Goal: Information Seeking & Learning: Learn about a topic

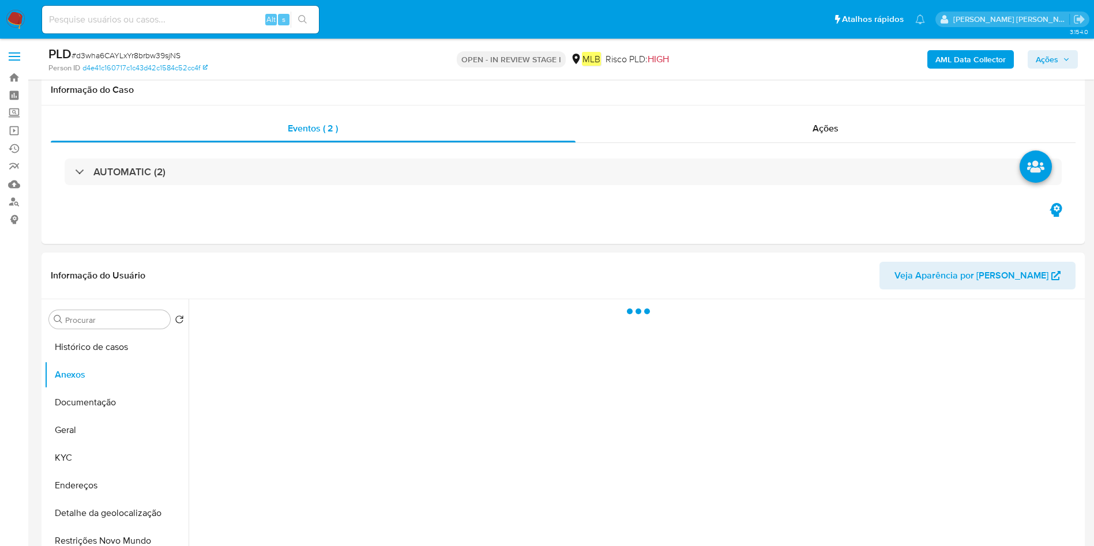
select select "10"
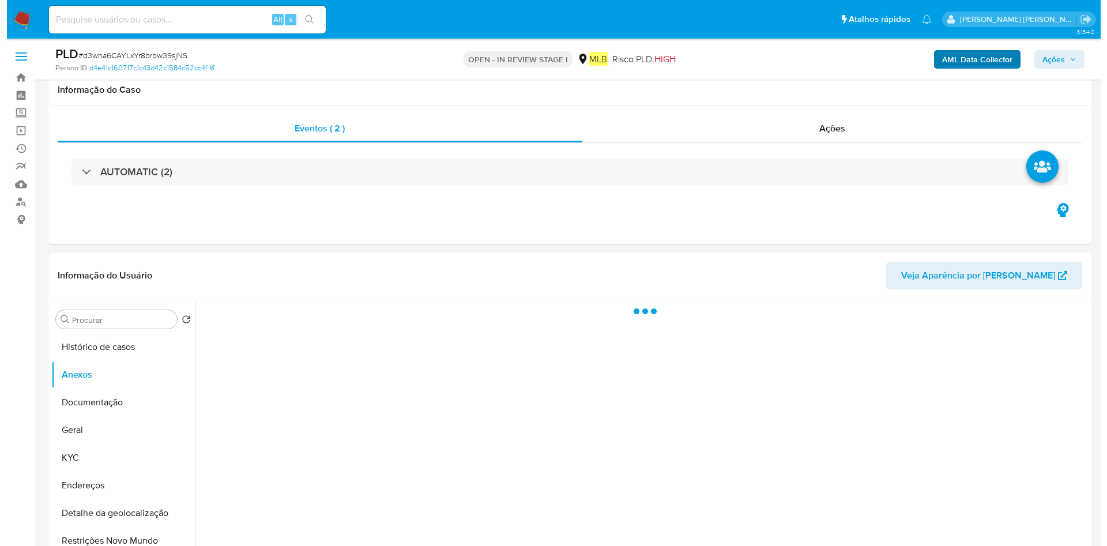
scroll to position [87, 0]
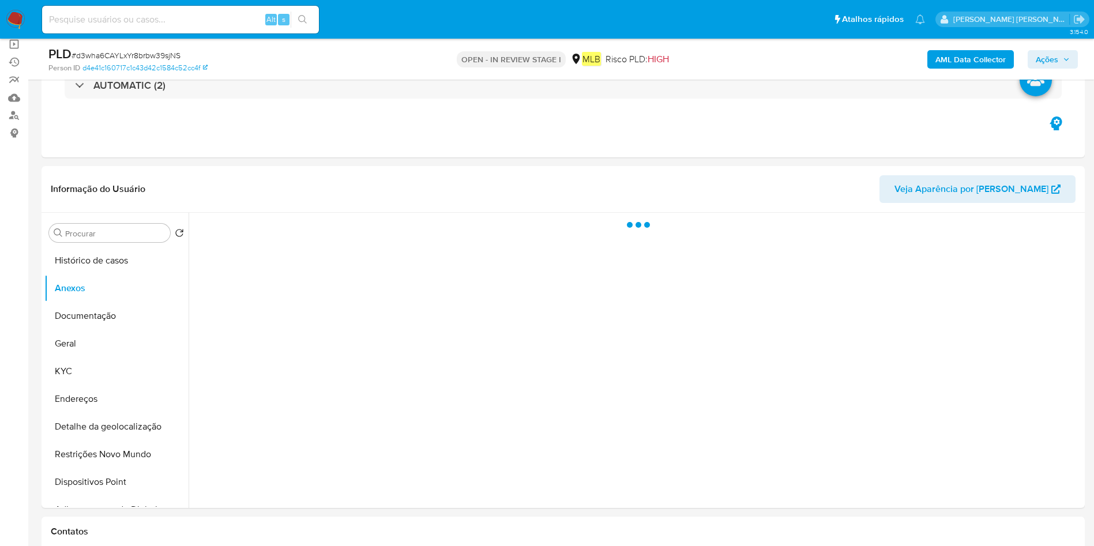
click at [966, 55] on b "AML Data Collector" at bounding box center [971, 59] width 70 height 18
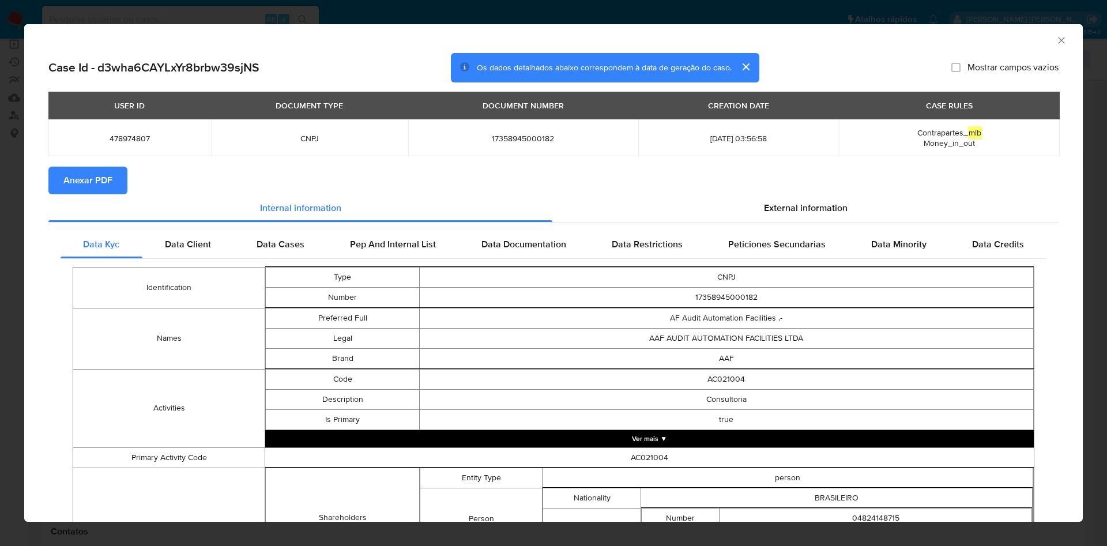
click at [118, 179] on button "Anexar PDF" at bounding box center [87, 181] width 79 height 28
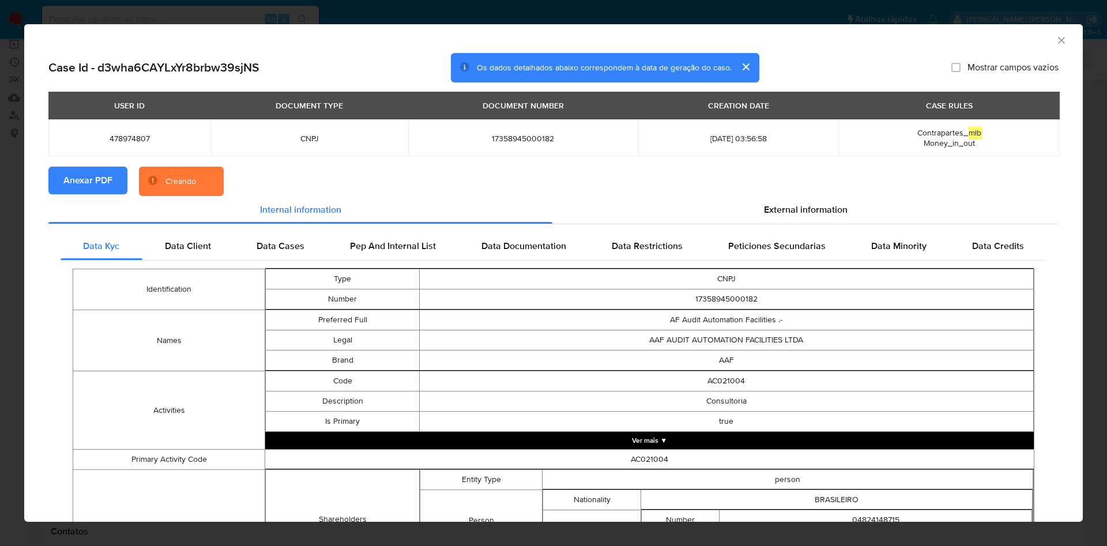
click at [58, 174] on button "Anexar PDF" at bounding box center [87, 181] width 79 height 28
click at [58, 175] on button "Anexar PDF" at bounding box center [87, 181] width 79 height 28
click at [1056, 42] on icon "Fechar a janela" at bounding box center [1062, 41] width 12 height 12
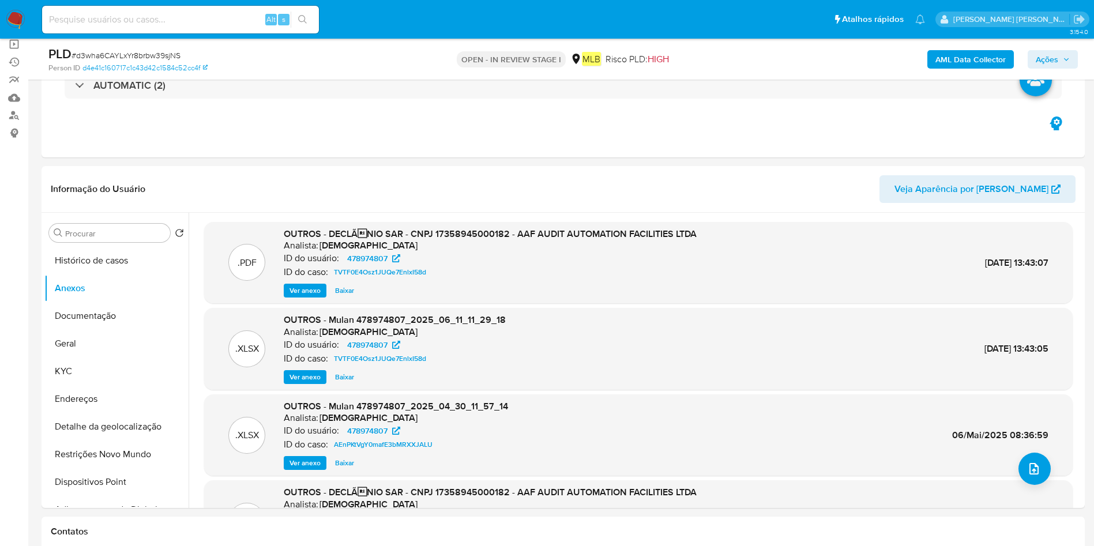
click at [980, 68] on b "AML Data Collector" at bounding box center [971, 59] width 70 height 18
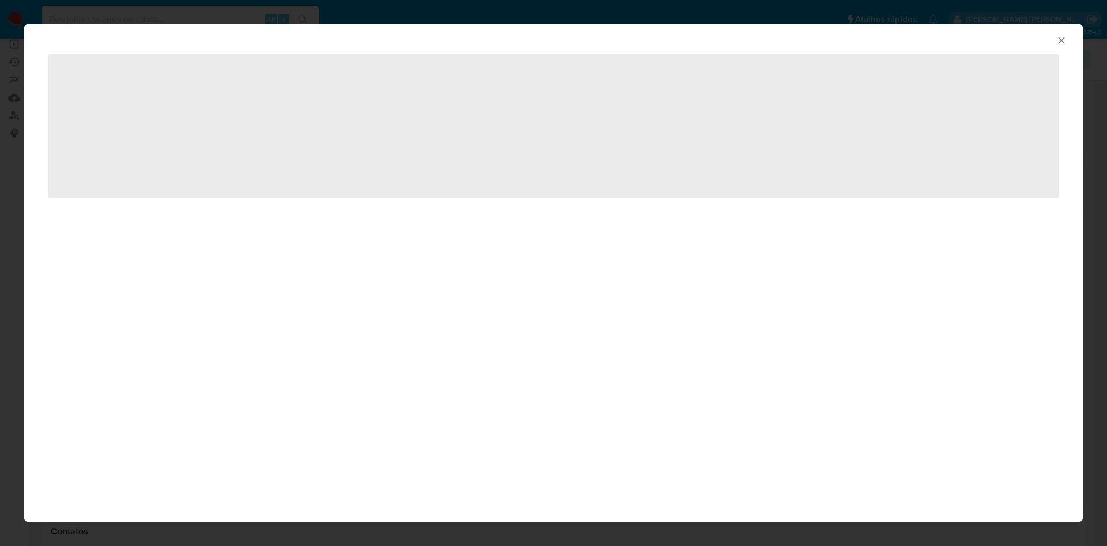
click at [1062, 40] on icon "Fechar a janela" at bounding box center [1062, 41] width 12 height 12
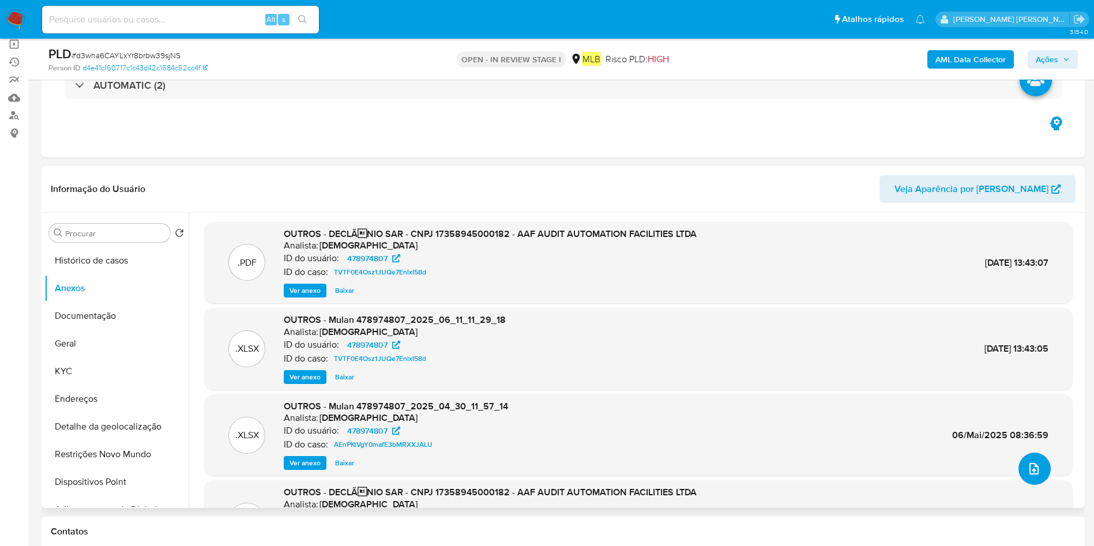
click at [1040, 468] on button "upload-file" at bounding box center [1035, 469] width 32 height 32
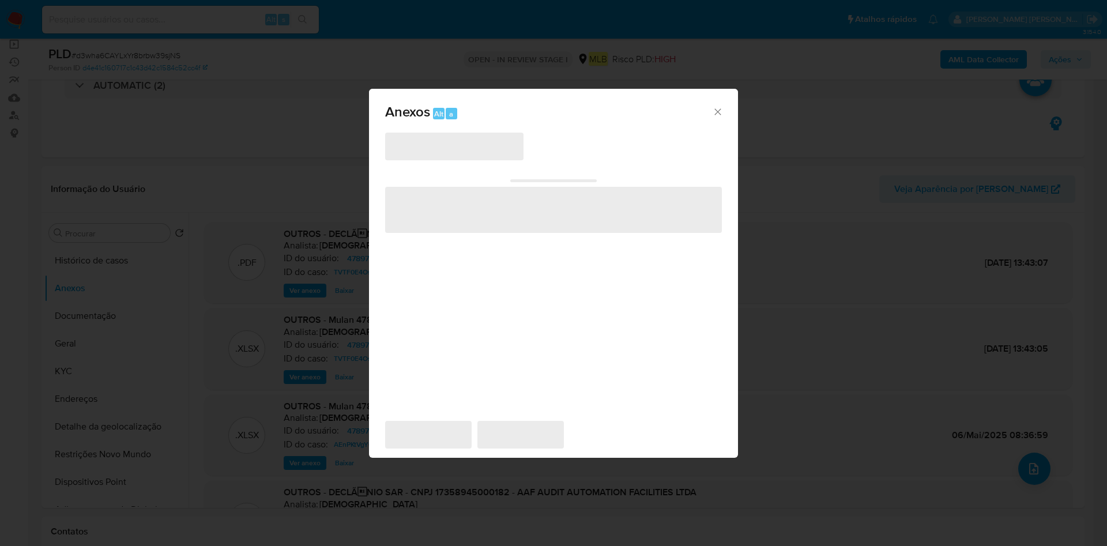
click at [435, 146] on span "‌" at bounding box center [454, 147] width 138 height 28
click at [718, 117] on icon "Fechar" at bounding box center [718, 112] width 12 height 12
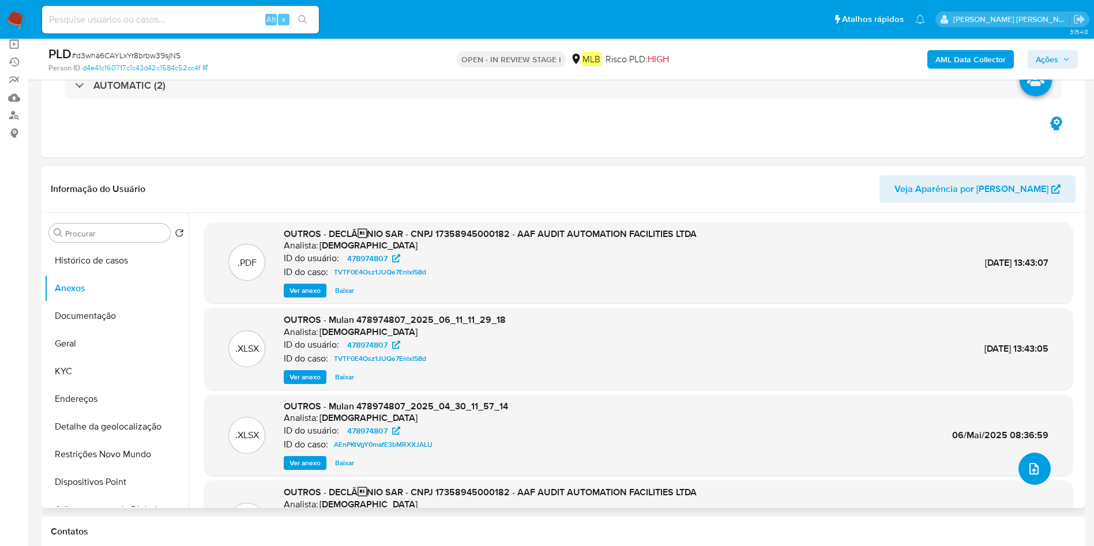
click at [1030, 464] on icon "upload-file" at bounding box center [1034, 469] width 14 height 14
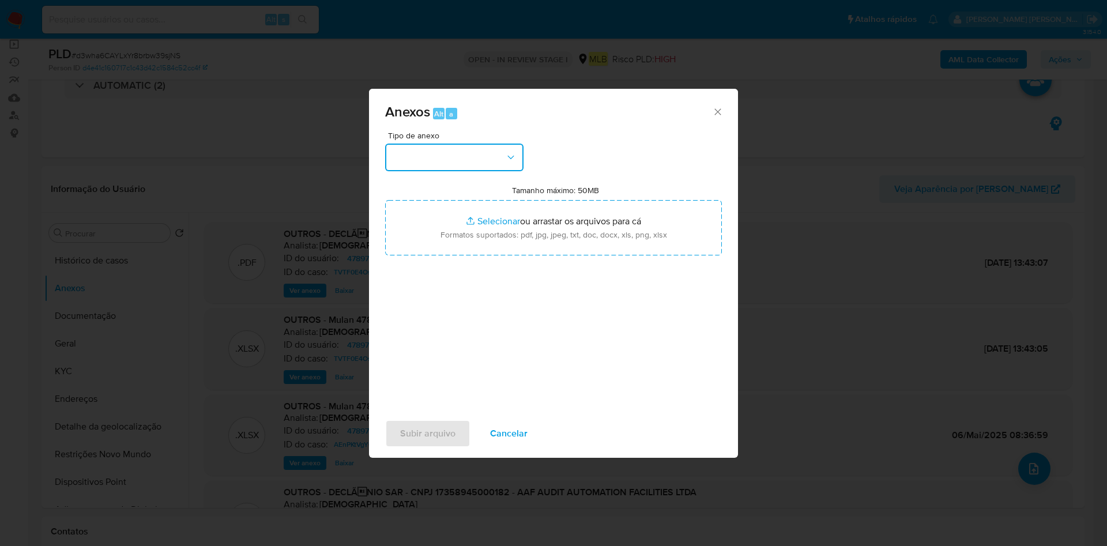
click at [467, 150] on button "button" at bounding box center [454, 158] width 138 height 28
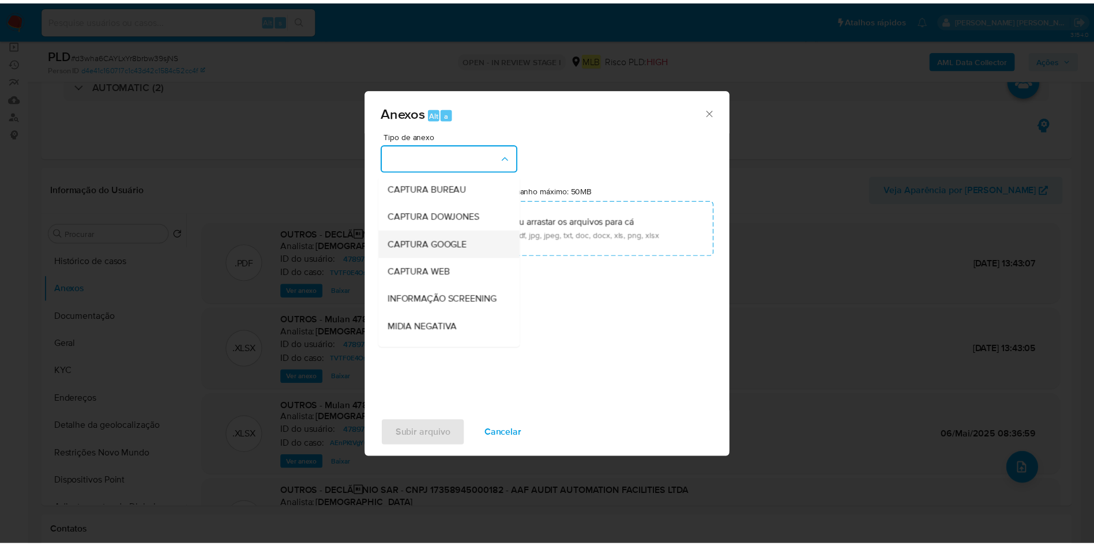
scroll to position [173, 0]
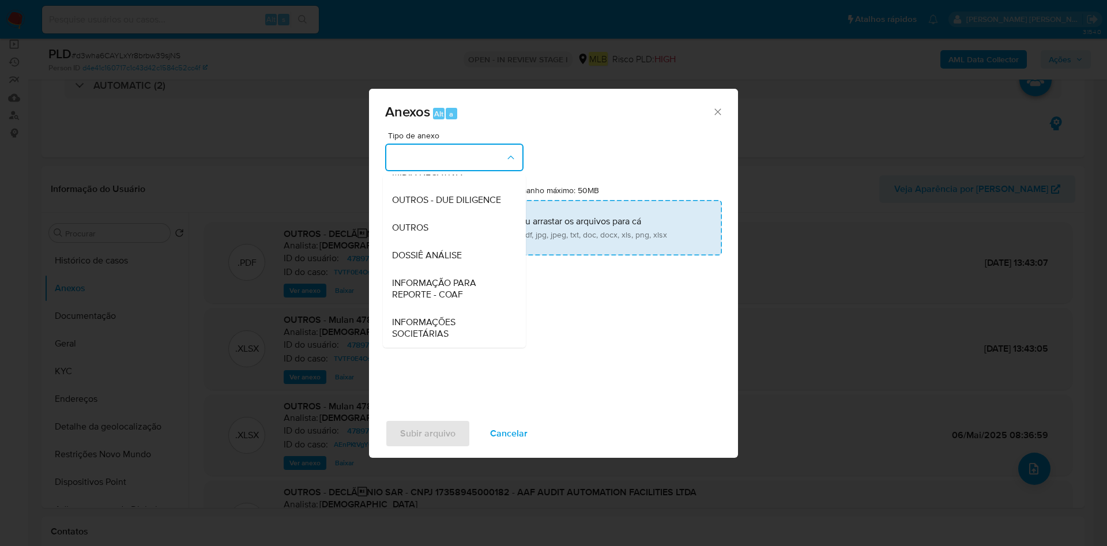
click at [414, 229] on span "OUTROS" at bounding box center [410, 228] width 36 height 12
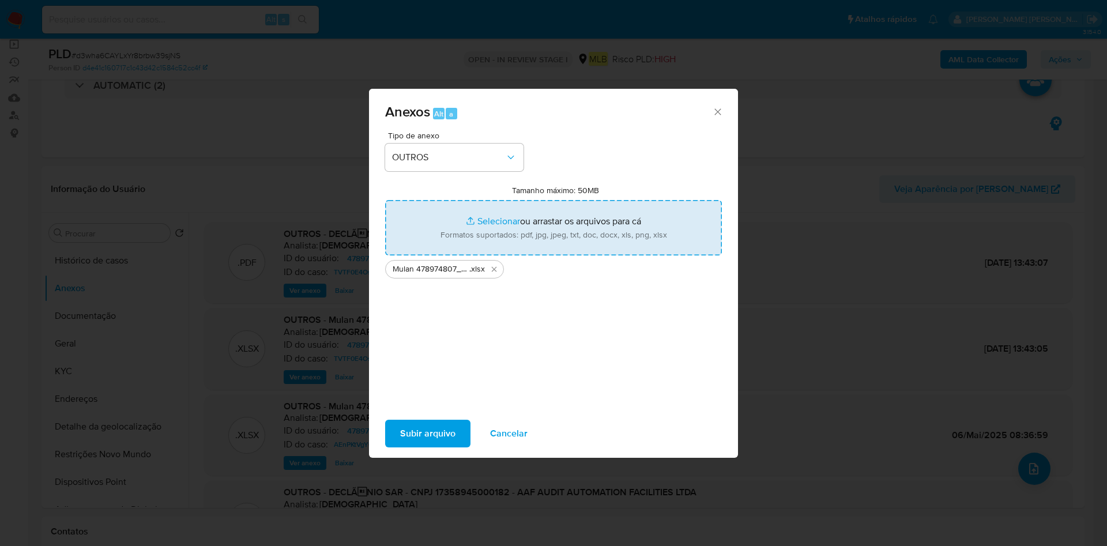
type input "C:\fakepath\SAR - XXX - CNPJ 17358945000182 - AAF AUDIT AUTOMATION FACILITIES L…"
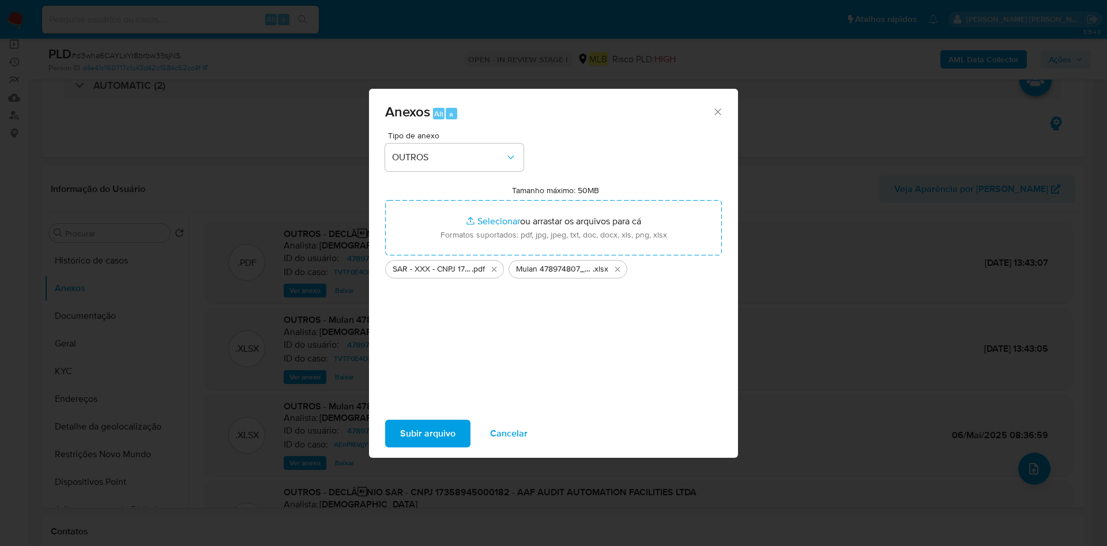
click at [403, 430] on span "Subir arquivo" at bounding box center [427, 433] width 55 height 25
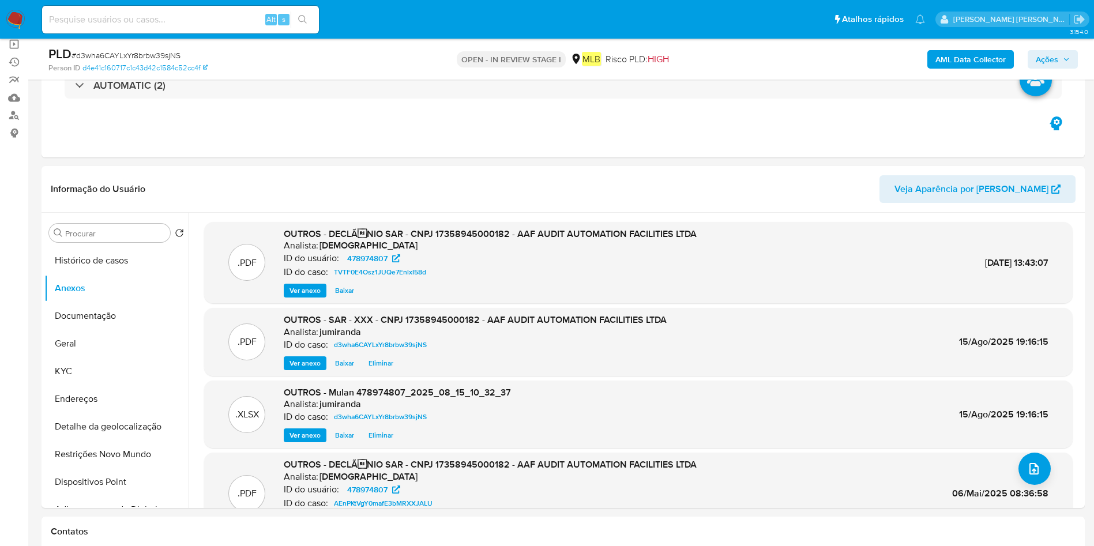
click at [1054, 64] on span "Ações" at bounding box center [1047, 59] width 22 height 18
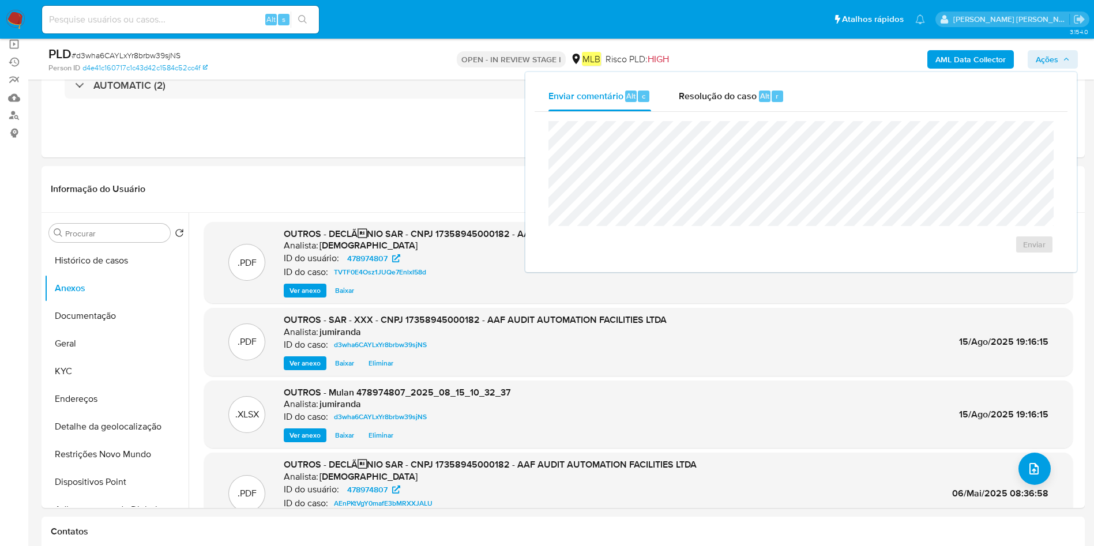
click at [690, 103] on div "Resolução do caso Alt r" at bounding box center [732, 96] width 106 height 30
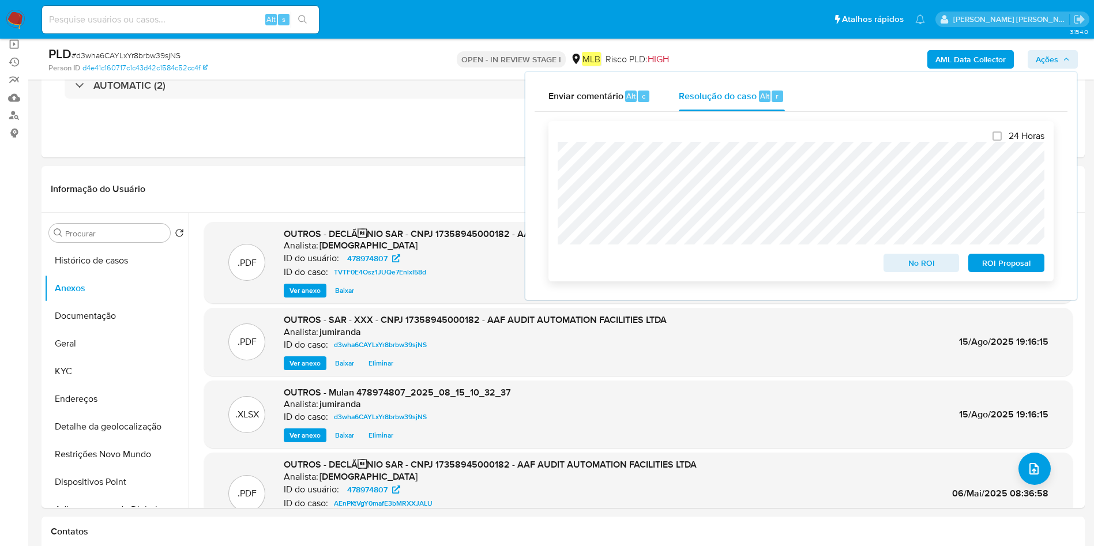
click at [996, 262] on span "ROI Proposal" at bounding box center [1006, 263] width 60 height 16
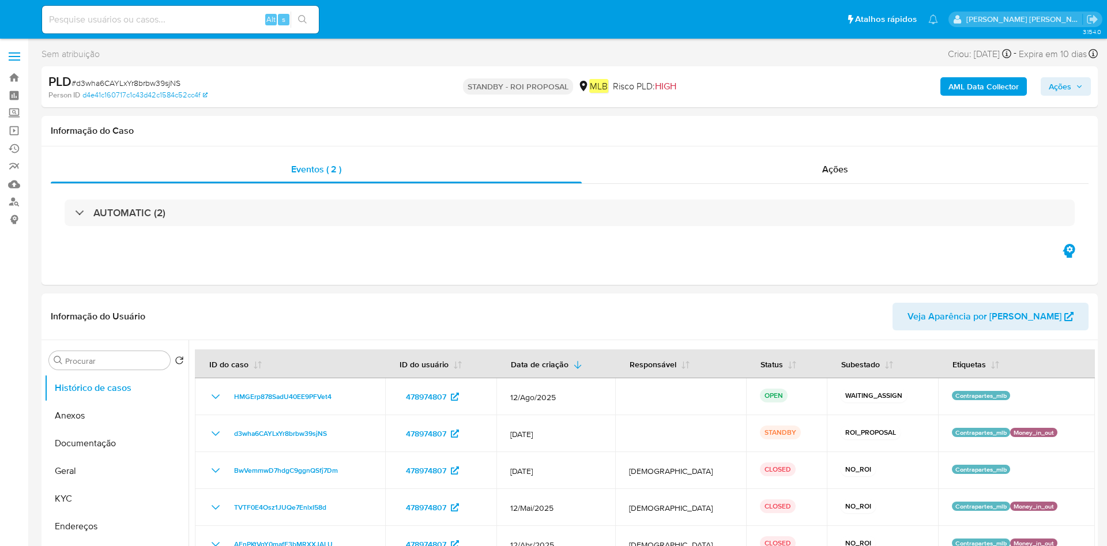
select select "10"
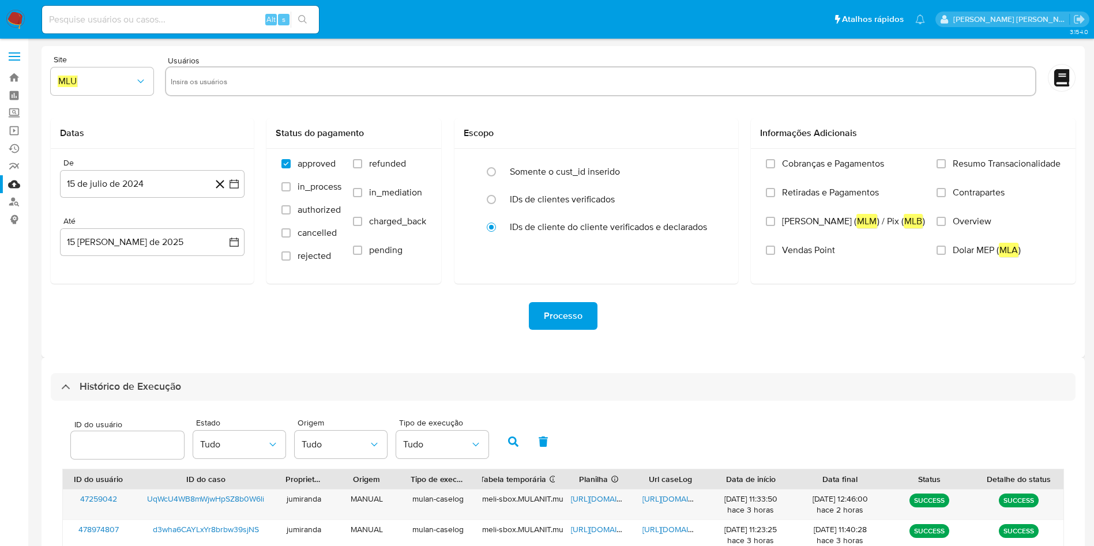
select select "10"
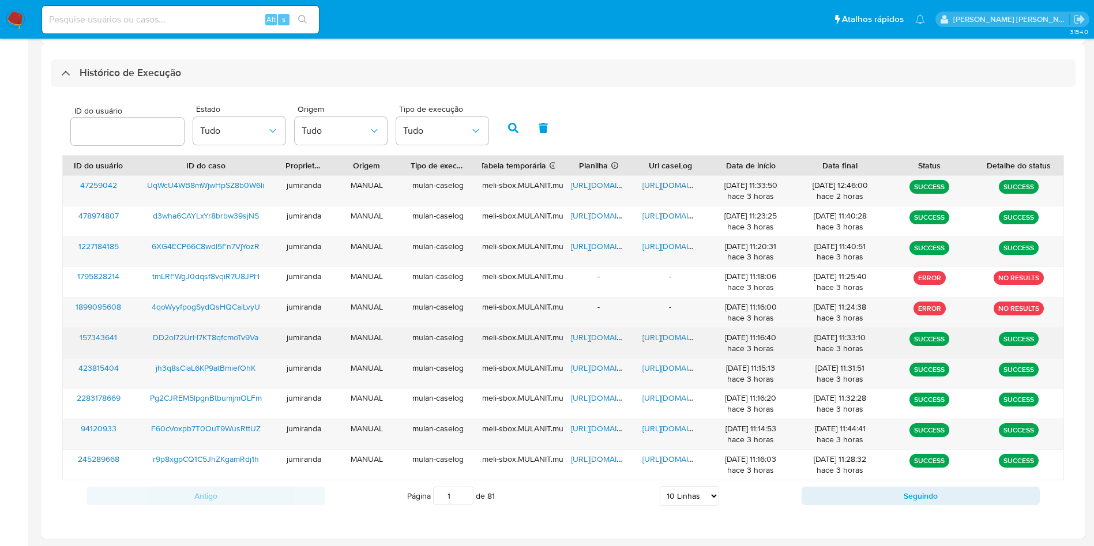
click at [608, 344] on div "https://docs.google.com/spreadsheets/d/1W_Qh55Fc-_bYl382gTCVIYajE19utYXVaVKnQdl…" at bounding box center [599, 343] width 72 height 30
click at [617, 337] on span "https://docs.google.com/spreadsheets/d/1W_Qh55Fc-_bYl382gTCVIYajE19utYXVaVKnQdl…" at bounding box center [611, 338] width 80 height 12
click at [658, 336] on span "https://docs.google.com/document/d/1IpH34ittTgFPJ9B77Pv1eL9nJA0cR_itjiKDM4qVQxM…" at bounding box center [683, 338] width 80 height 12
click at [196, 335] on span "DD2oI72UrH7KT8qfcmoTv9Va" at bounding box center [206, 338] width 106 height 12
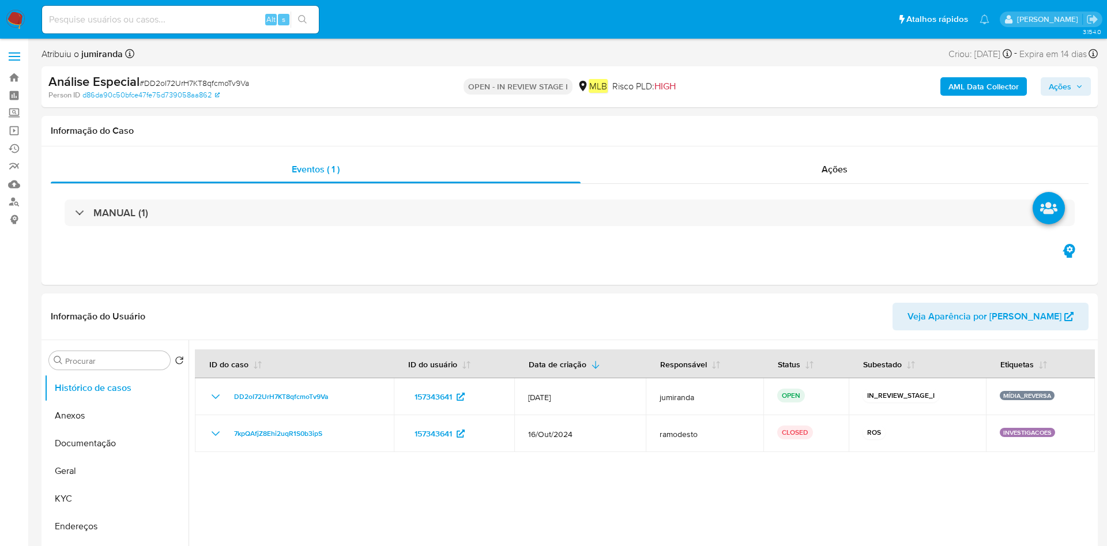
select select "10"
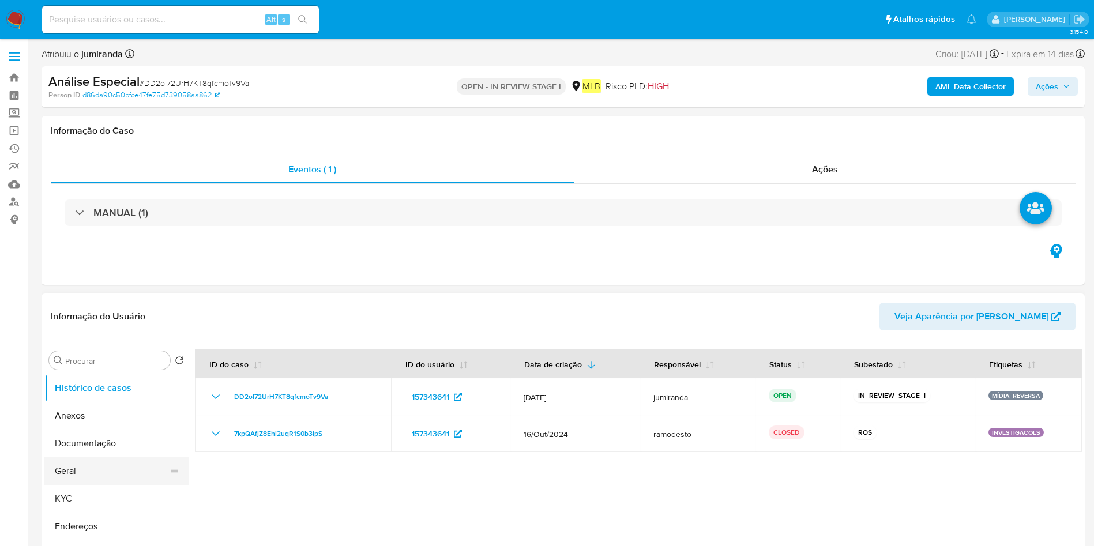
drag, startPoint x: 90, startPoint y: 464, endPoint x: 88, endPoint y: 474, distance: 10.1
click at [90, 465] on button "Geral" at bounding box center [111, 471] width 135 height 28
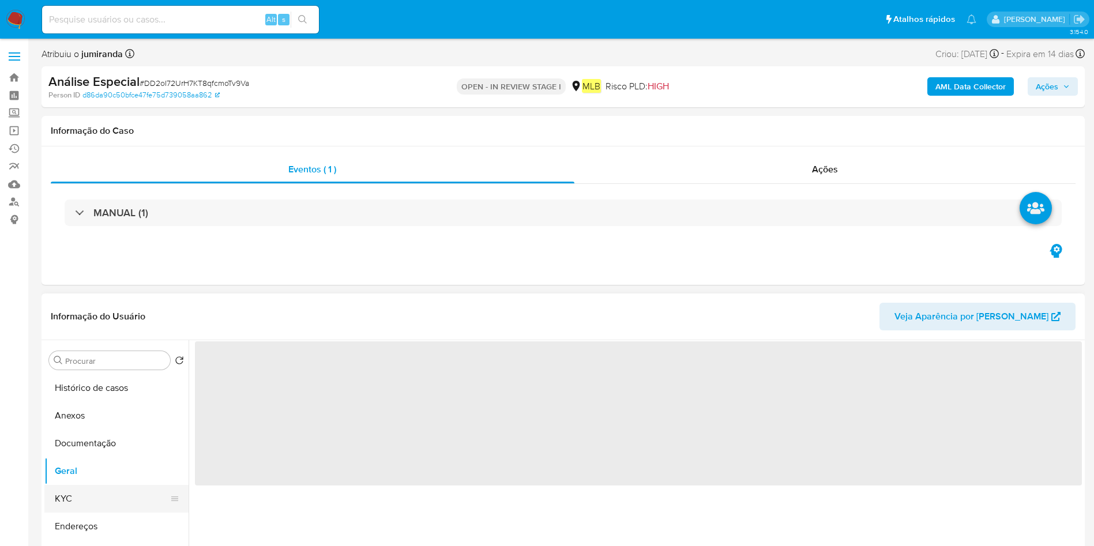
drag, startPoint x: 80, startPoint y: 490, endPoint x: 107, endPoint y: 484, distance: 27.7
click at [80, 493] on button "KYC" at bounding box center [111, 499] width 135 height 28
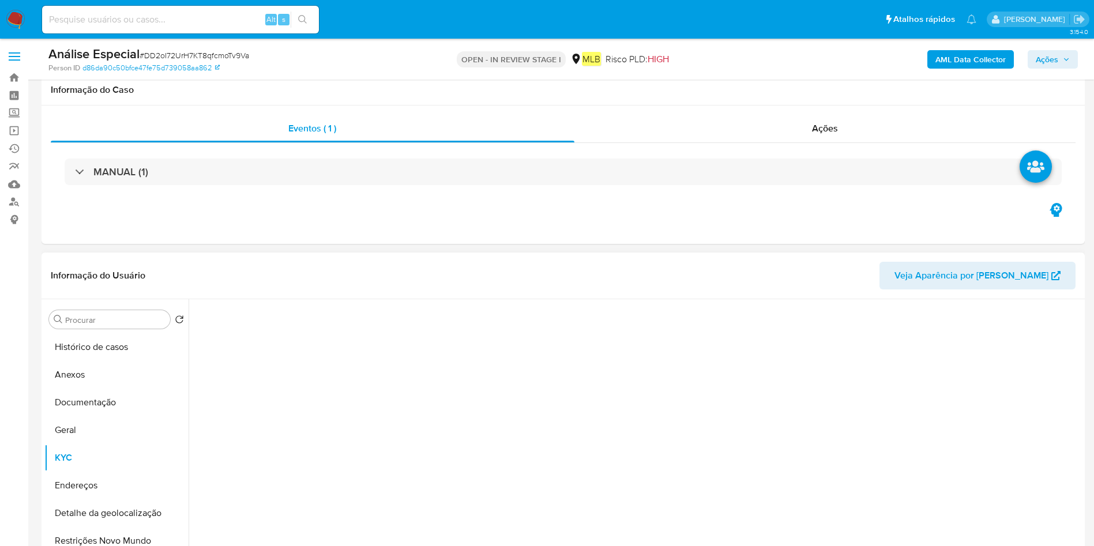
scroll to position [87, 0]
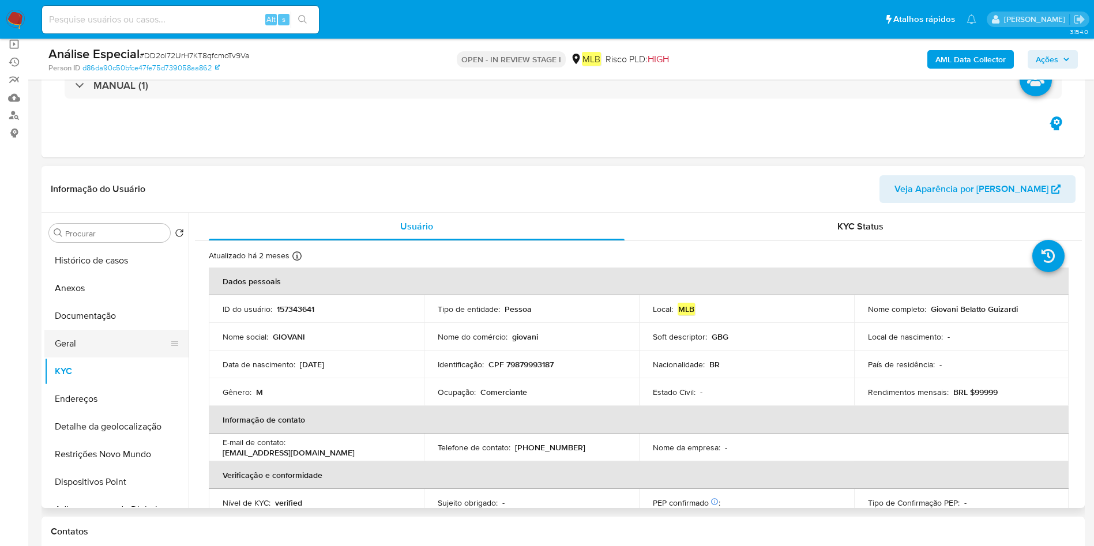
click at [97, 347] on button "Geral" at bounding box center [111, 344] width 135 height 28
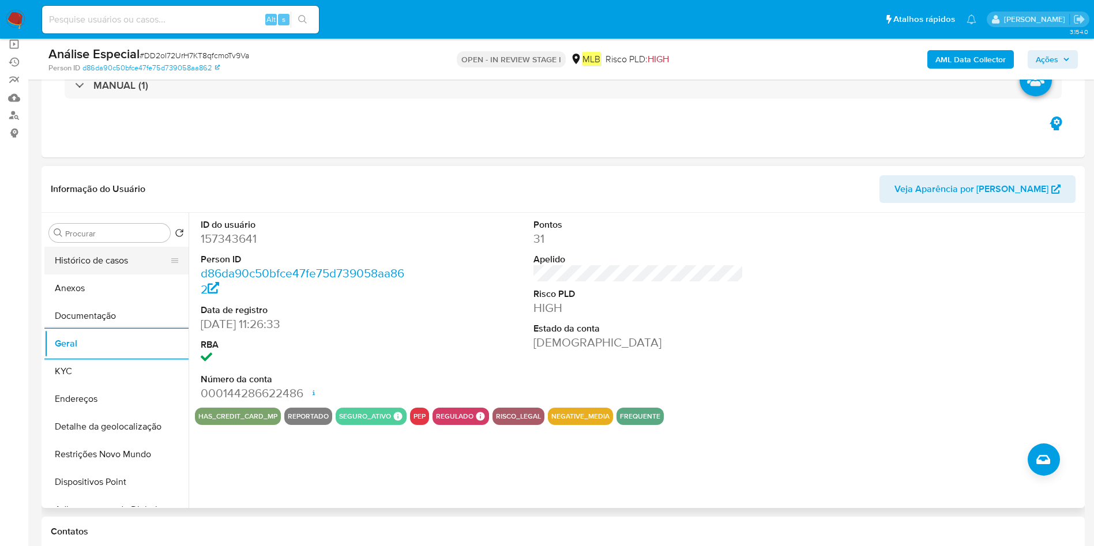
click at [133, 262] on button "Histórico de casos" at bounding box center [111, 261] width 135 height 28
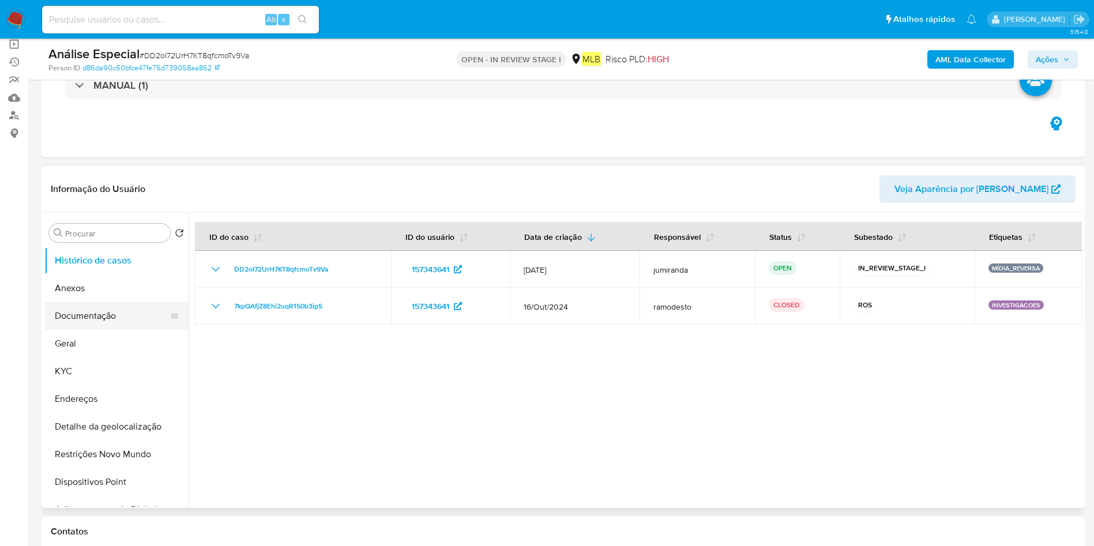
click at [119, 300] on button "Anexos" at bounding box center [116, 289] width 144 height 28
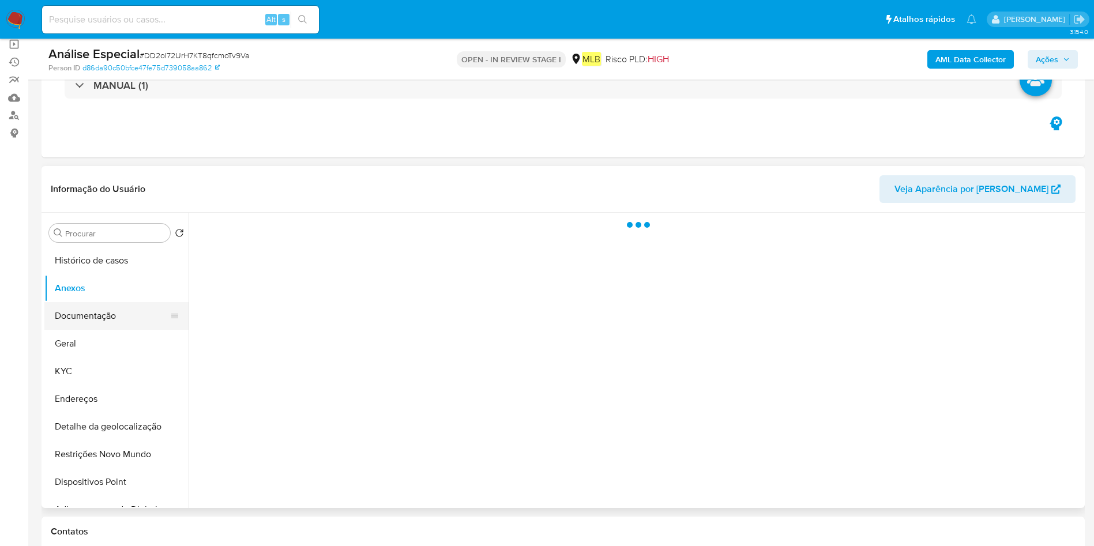
drag, startPoint x: 121, startPoint y: 315, endPoint x: 132, endPoint y: 317, distance: 10.6
click at [121, 315] on button "Documentação" at bounding box center [111, 316] width 135 height 28
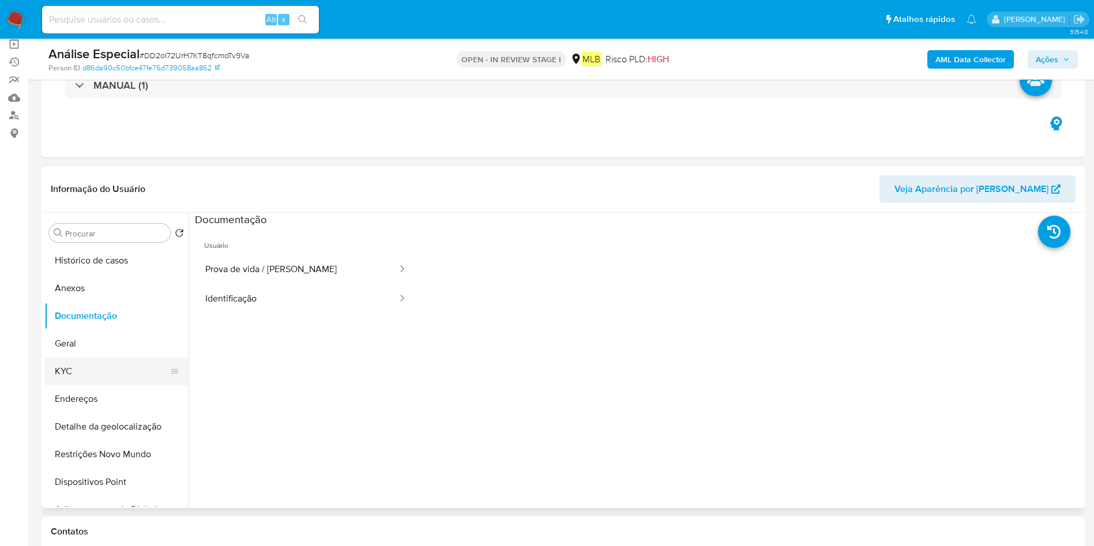
click at [97, 373] on button "KYC" at bounding box center [111, 372] width 135 height 28
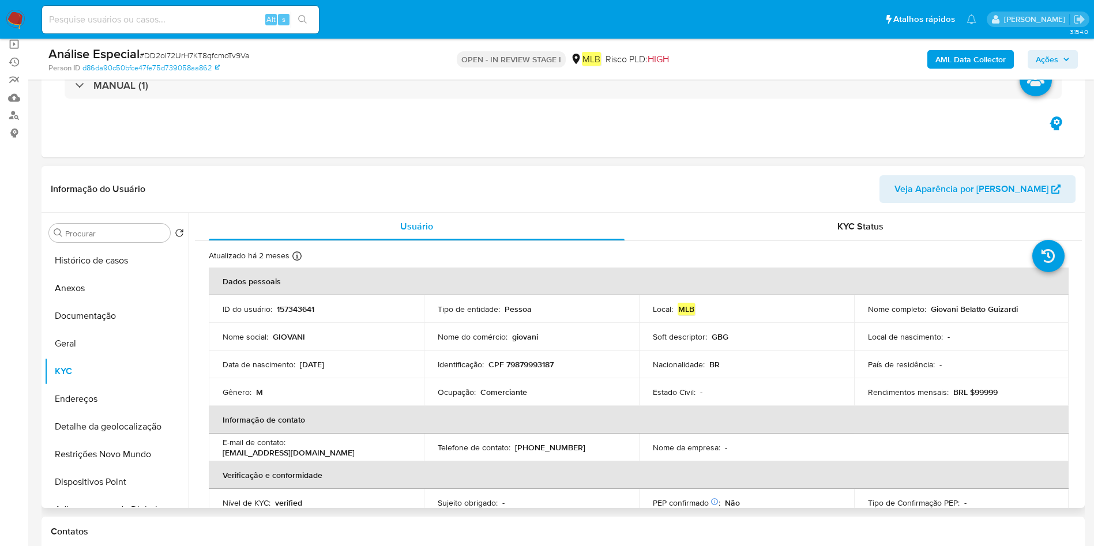
click at [509, 389] on p "Comerciante" at bounding box center [503, 392] width 47 height 10
copy div "Ocupação : Comerciante"
click at [122, 318] on button "Documentação" at bounding box center [111, 316] width 135 height 28
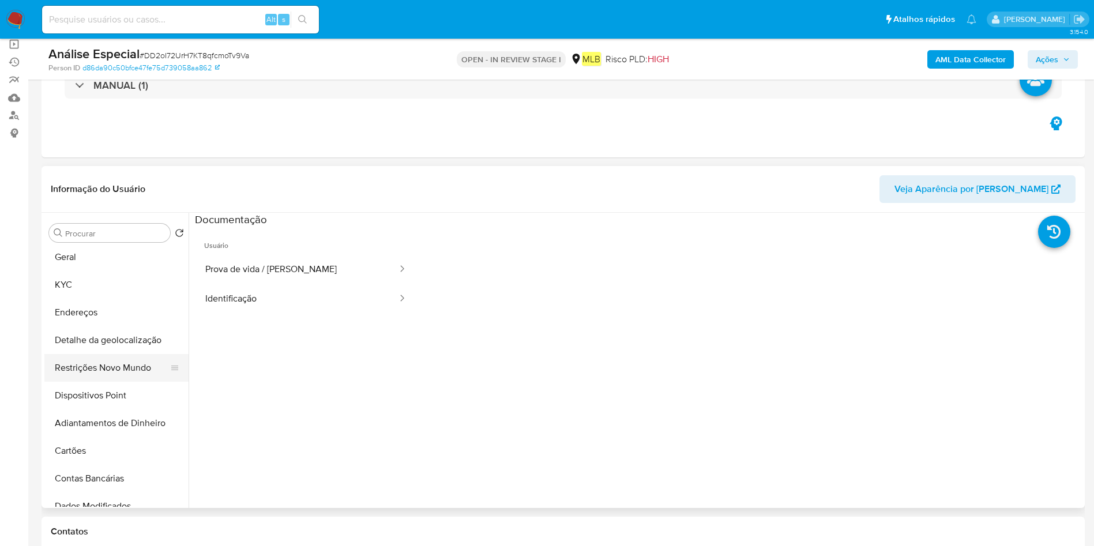
click at [110, 369] on button "Restrições Novo Mundo" at bounding box center [111, 368] width 135 height 28
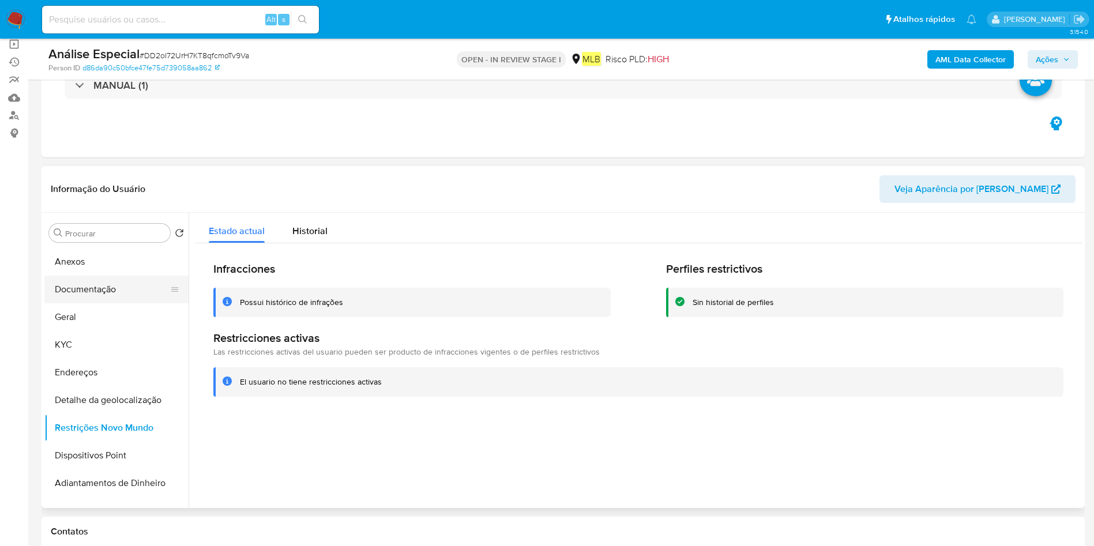
scroll to position [0, 0]
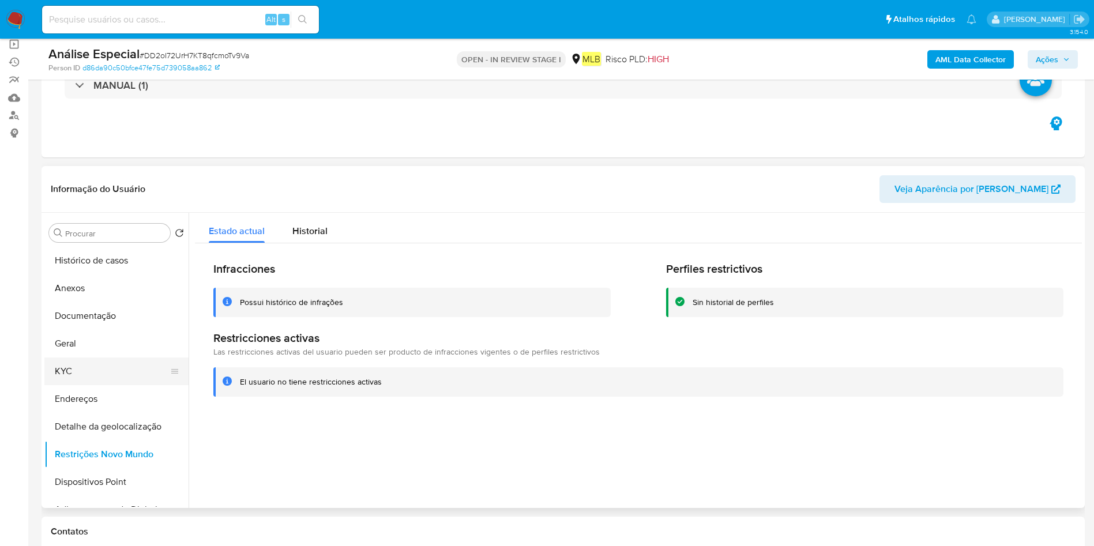
drag, startPoint x: 99, startPoint y: 347, endPoint x: 155, endPoint y: 358, distance: 57.0
click at [98, 347] on button "Geral" at bounding box center [116, 344] width 144 height 28
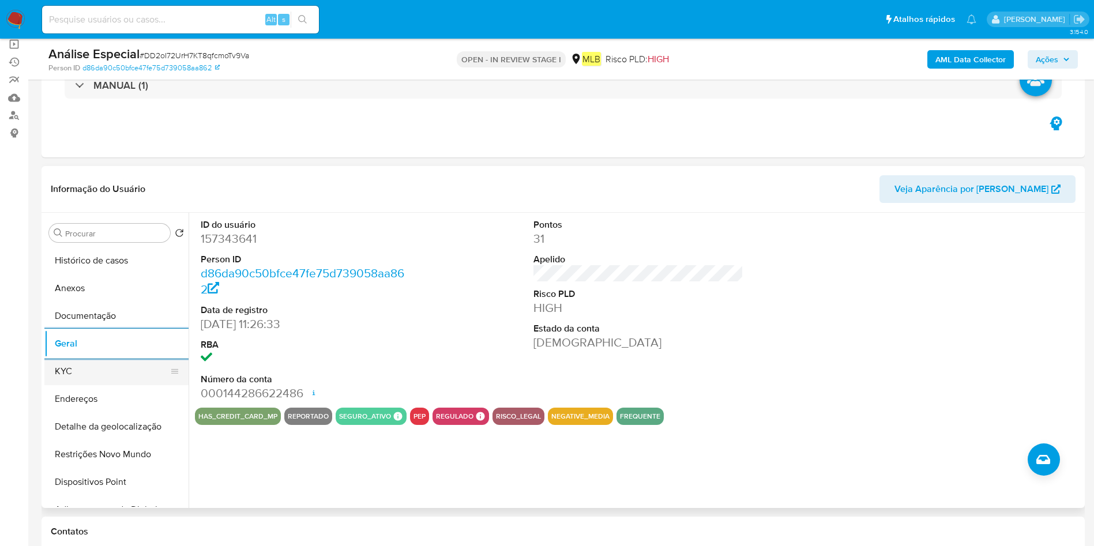
click at [111, 367] on button "KYC" at bounding box center [111, 372] width 135 height 28
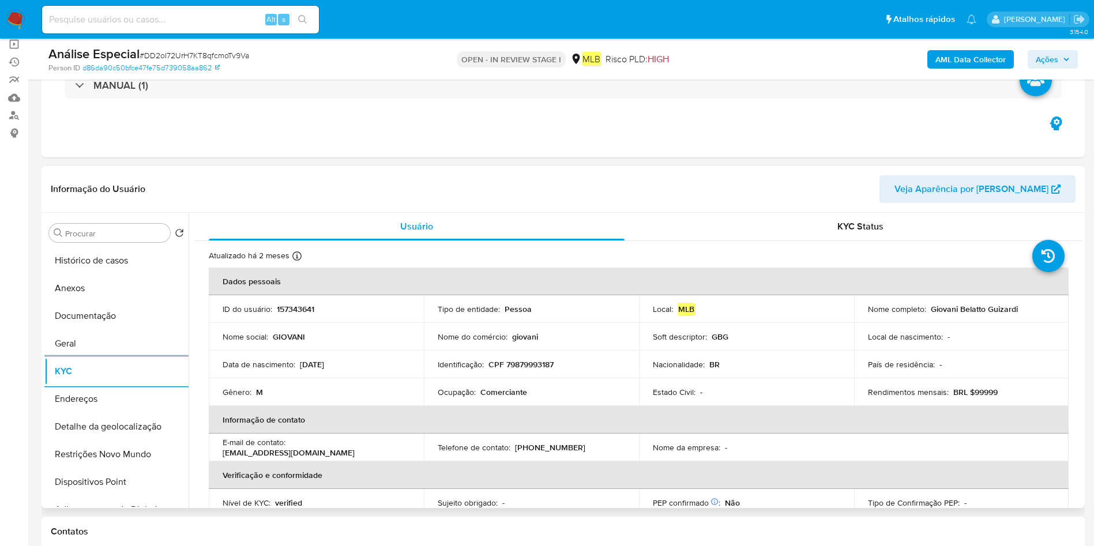
drag, startPoint x: 112, startPoint y: 404, endPoint x: 396, endPoint y: 425, distance: 284.5
click at [112, 404] on button "Endereços" at bounding box center [116, 399] width 144 height 28
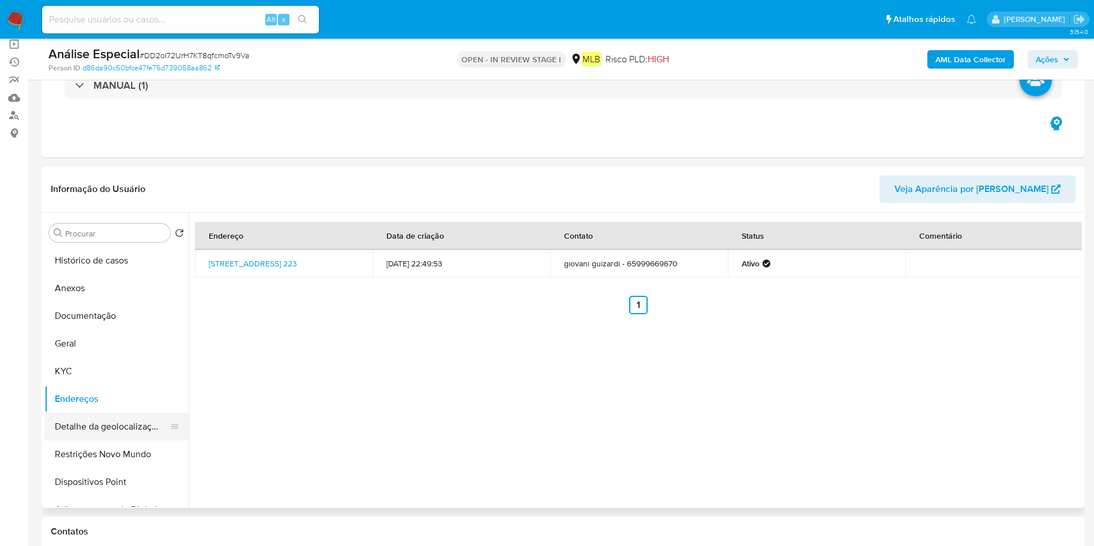
click at [133, 429] on button "Detalhe da geolocalização" at bounding box center [111, 427] width 135 height 28
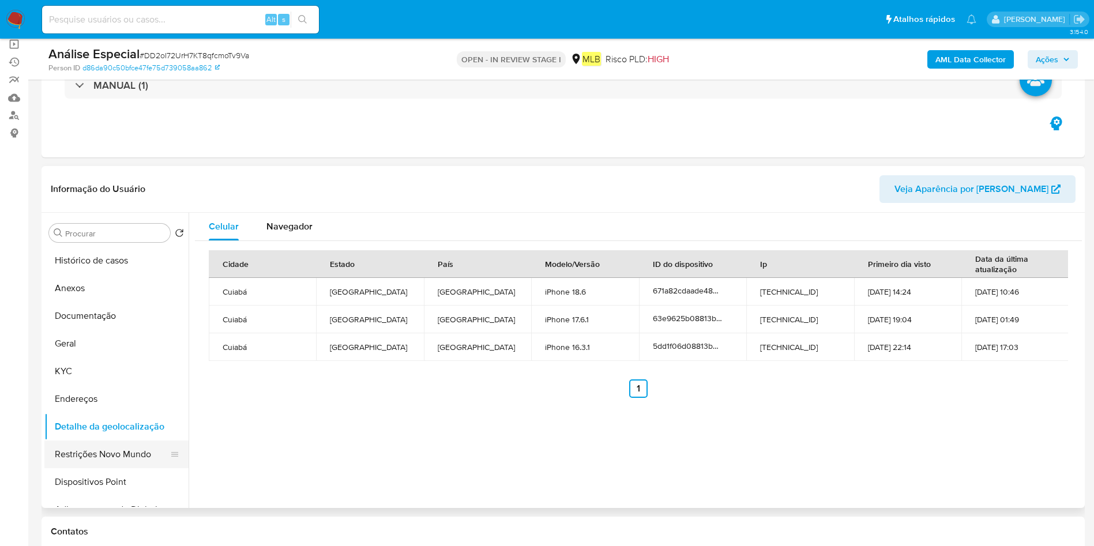
click at [116, 452] on button "Restrições Novo Mundo" at bounding box center [111, 455] width 135 height 28
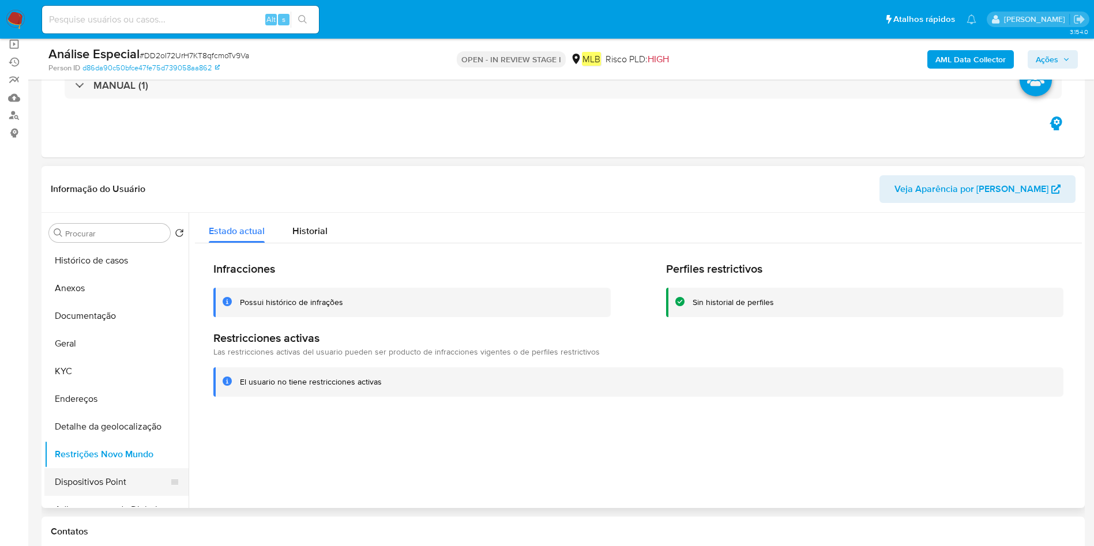
click at [102, 489] on button "Dispositivos Point" at bounding box center [111, 482] width 135 height 28
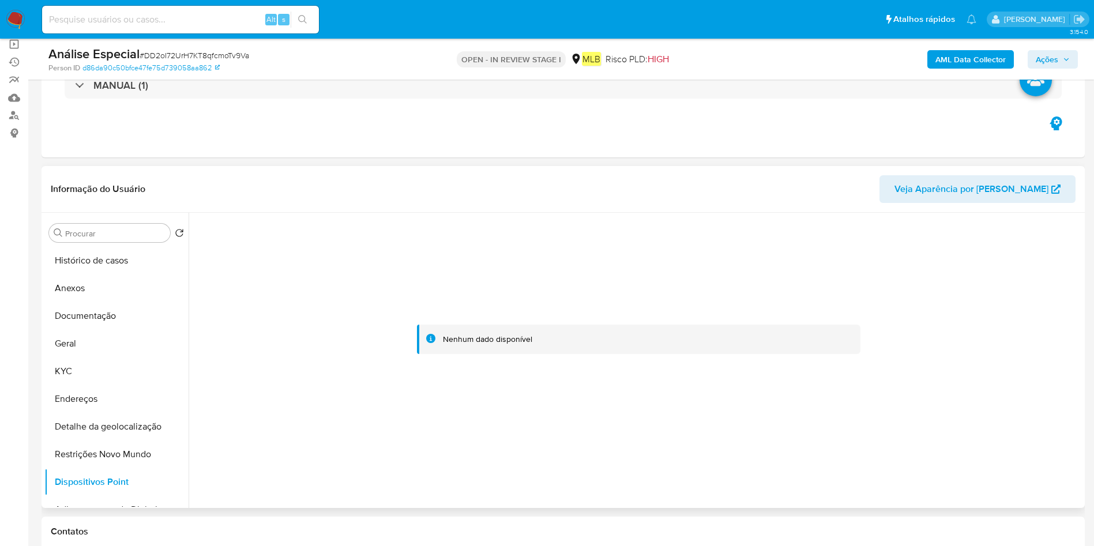
drag, startPoint x: 96, startPoint y: 396, endPoint x: 208, endPoint y: 386, distance: 112.9
click at [98, 398] on button "Endereços" at bounding box center [116, 399] width 144 height 28
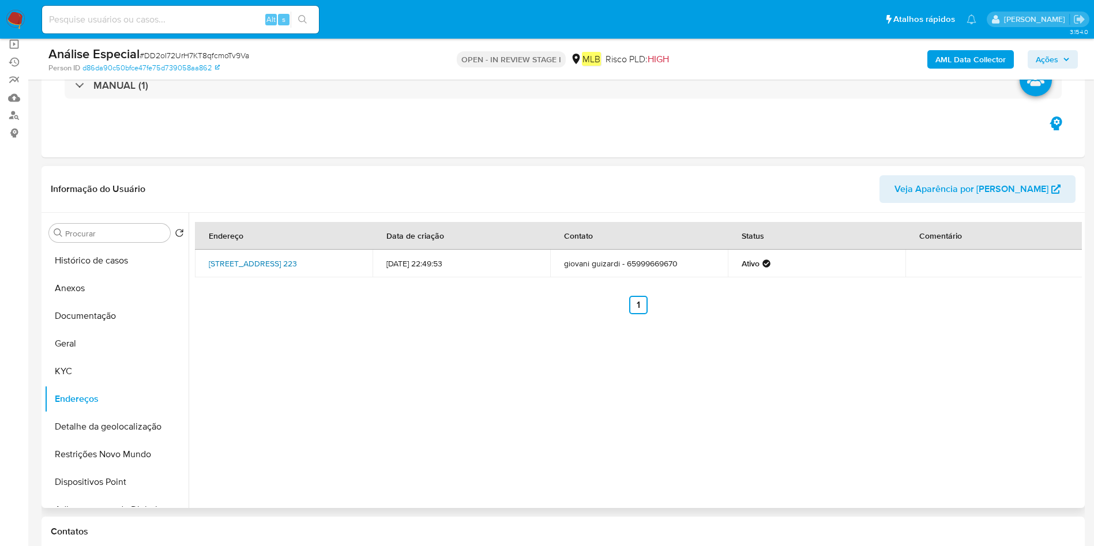
drag, startPoint x: 204, startPoint y: 256, endPoint x: 322, endPoint y: 258, distance: 118.8
click at [322, 258] on td "Rua Dos Bem-te-vis 223, Cuiabá, Mato Grosso, 78080340, Brasil 223" at bounding box center [284, 264] width 178 height 28
